Goal: Contribute content: Contribute content

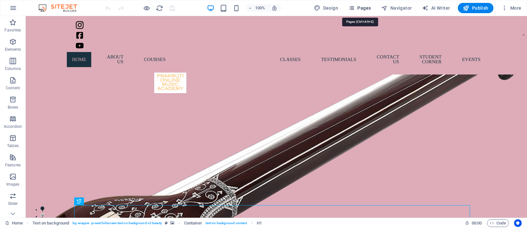
click at [351, 6] on span "Pages" at bounding box center [359, 8] width 22 height 6
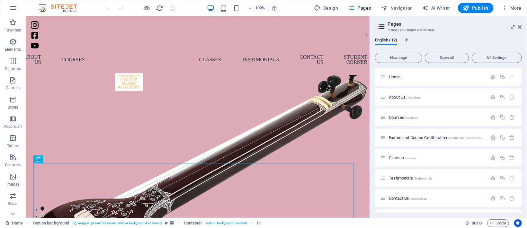
drag, startPoint x: 520, startPoint y: 135, endPoint x: 521, endPoint y: 152, distance: 17.1
click at [351, 152] on div "English (12) New page Open all All Settings Home / About Us /about-us Courses /…" at bounding box center [448, 125] width 157 height 185
drag, startPoint x: 520, startPoint y: 145, endPoint x: 523, endPoint y: 164, distance: 19.2
click at [351, 152] on div "English (12) New page Open all All Settings Home / About Us /about-us Courses /…" at bounding box center [448, 125] width 157 height 185
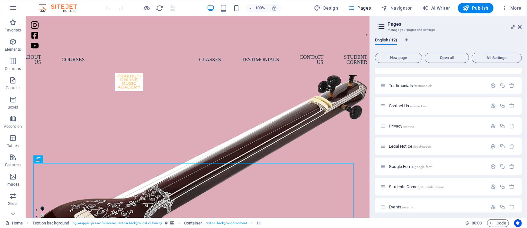
scroll to position [98, 0]
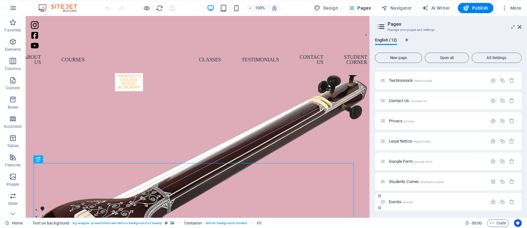
click at [351, 152] on span "Events /events" at bounding box center [401, 202] width 24 height 5
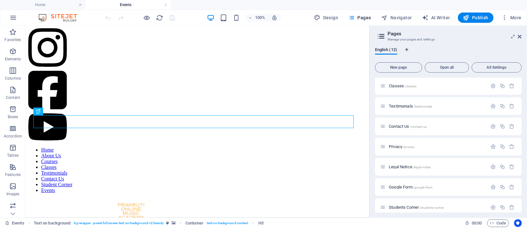
scroll to position [129, 0]
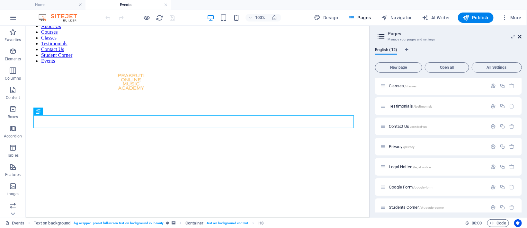
click at [351, 37] on icon at bounding box center [520, 36] width 4 height 5
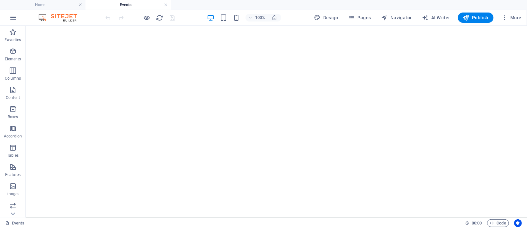
scroll to position [207, 0]
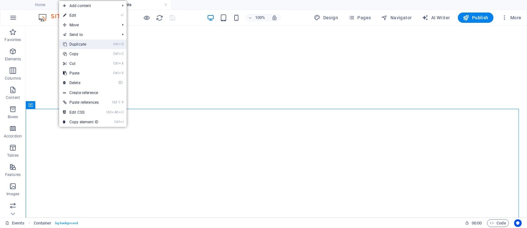
click at [77, 43] on link "Ctrl D Duplicate" at bounding box center [80, 45] width 43 height 10
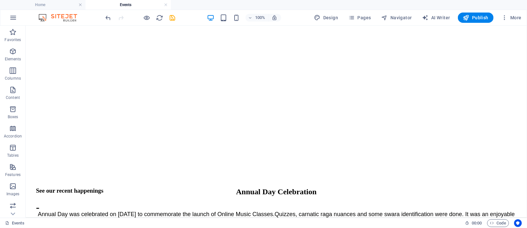
scroll to position [243, 0]
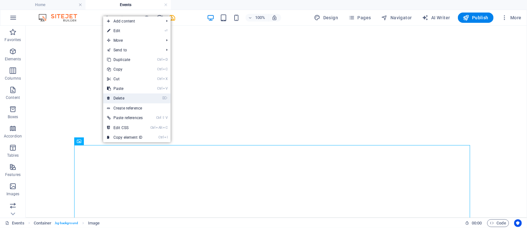
click at [133, 95] on link "⌦ Delete" at bounding box center [124, 99] width 43 height 10
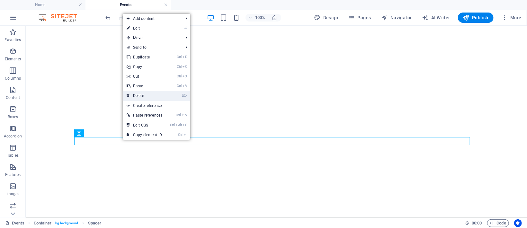
click at [147, 97] on link "⌦ Delete" at bounding box center [144, 96] width 43 height 10
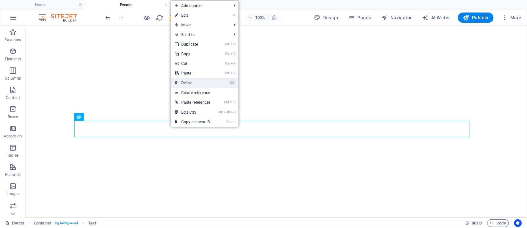
click at [185, 82] on link "⌦ Delete" at bounding box center [192, 83] width 43 height 10
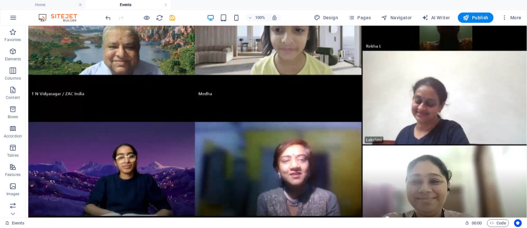
scroll to position [622, 0]
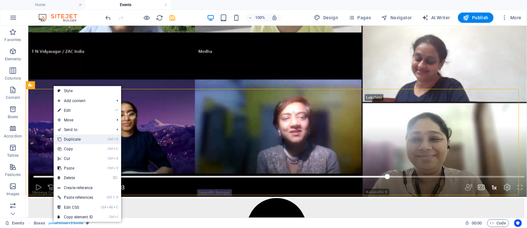
click at [72, 141] on link "Ctrl D Duplicate" at bounding box center [75, 140] width 43 height 10
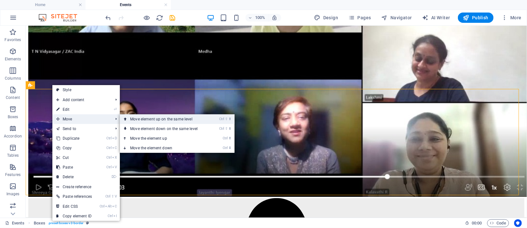
click at [128, 118] on link "Ctrl ⇧ ⬆ Move element up on the same level" at bounding box center [165, 119] width 91 height 10
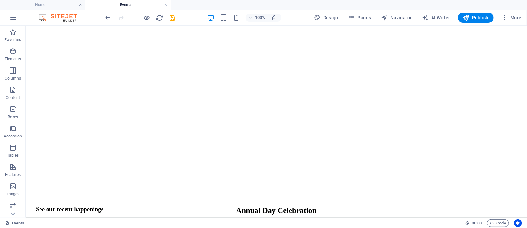
scroll to position [248, 0]
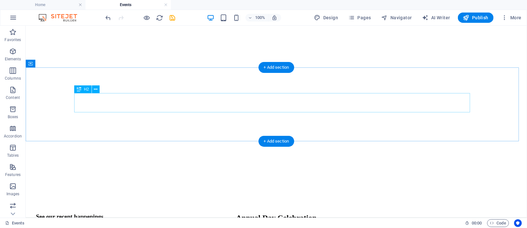
click at [236, 152] on div "Annual Day Celebration" at bounding box center [276, 217] width 496 height 9
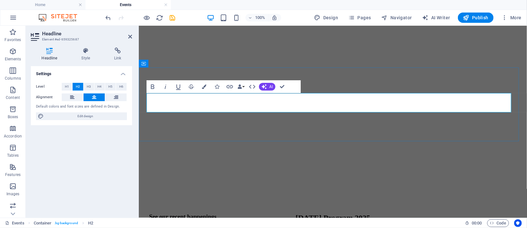
scroll to position [0, 2]
click at [128, 38] on icon at bounding box center [130, 36] width 4 height 5
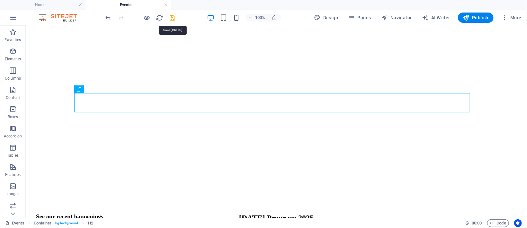
click at [171, 18] on icon "save" at bounding box center [172, 17] width 7 height 7
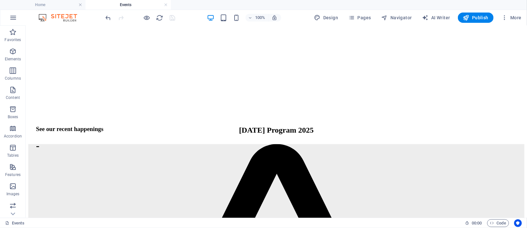
scroll to position [343, 0]
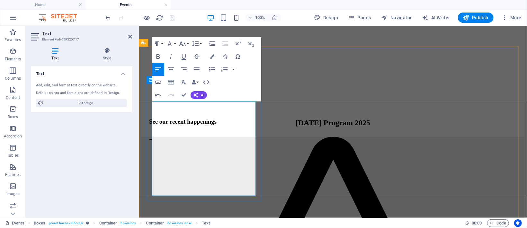
scroll to position [2344, 0]
click at [154, 70] on icon "button" at bounding box center [158, 70] width 8 height 8
click at [153, 70] on button "Align Left" at bounding box center [158, 69] width 12 height 13
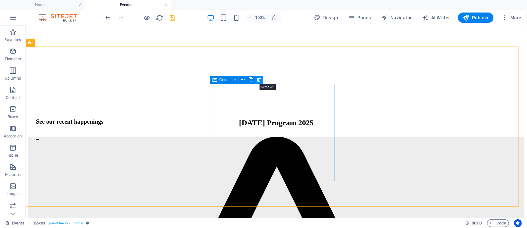
click at [255, 79] on button at bounding box center [259, 80] width 8 height 8
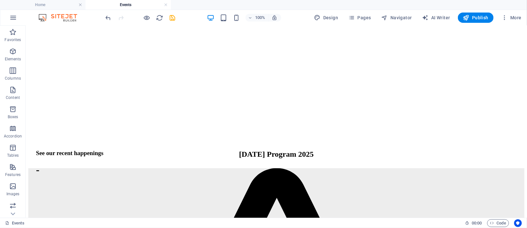
scroll to position [304, 0]
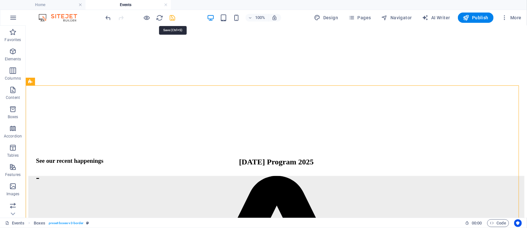
click at [174, 17] on icon "save" at bounding box center [172, 17] width 7 height 7
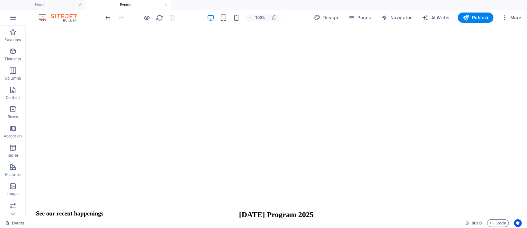
scroll to position [236, 0]
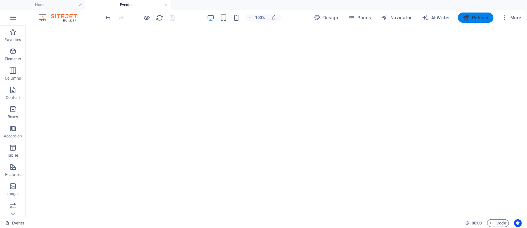
click at [351, 16] on icon "button" at bounding box center [466, 17] width 6 height 6
